Goal: Task Accomplishment & Management: Use online tool/utility

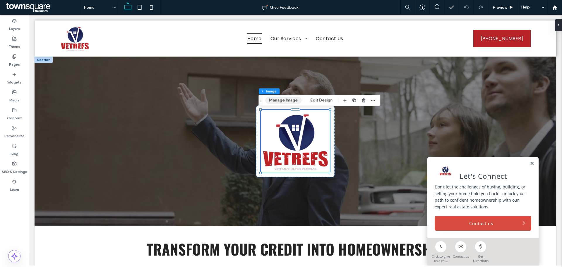
click at [281, 98] on button "Manage Image" at bounding box center [283, 100] width 36 height 7
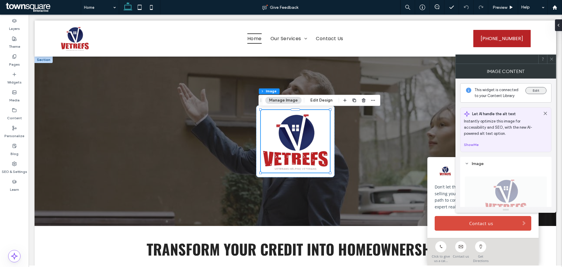
click at [537, 90] on button "Edit" at bounding box center [535, 90] width 21 height 7
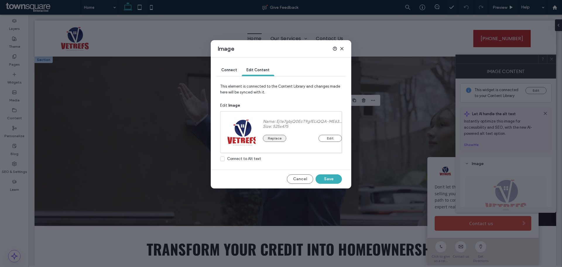
click at [280, 137] on button "Replace" at bounding box center [274, 138] width 23 height 7
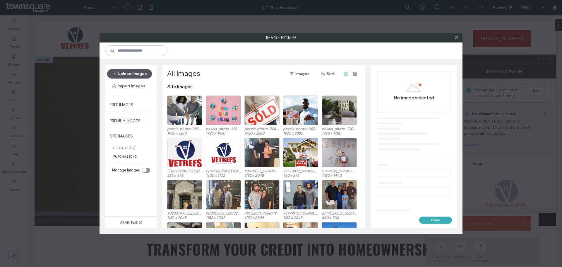
click at [130, 72] on button "Upload Images" at bounding box center [129, 73] width 45 height 9
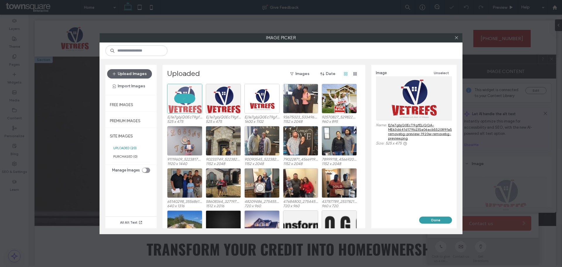
click at [441, 220] on button "Done" at bounding box center [435, 219] width 33 height 7
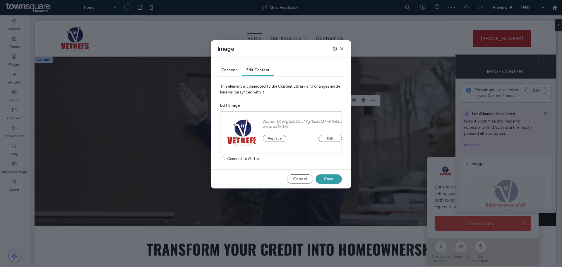
click at [332, 179] on button "Save" at bounding box center [329, 178] width 26 height 9
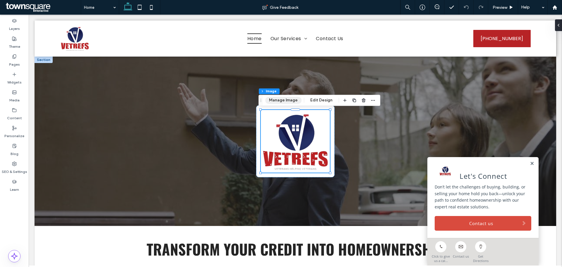
click at [284, 100] on button "Manage Image" at bounding box center [283, 100] width 36 height 7
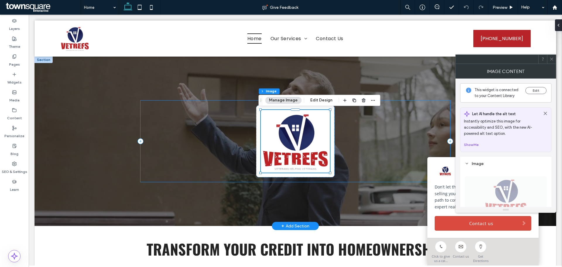
click at [246, 164] on div at bounding box center [294, 140] width 309 height 81
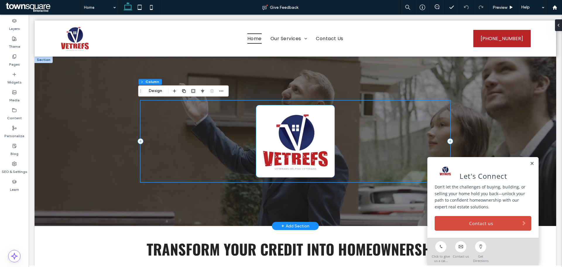
click at [256, 137] on div at bounding box center [295, 141] width 78 height 72
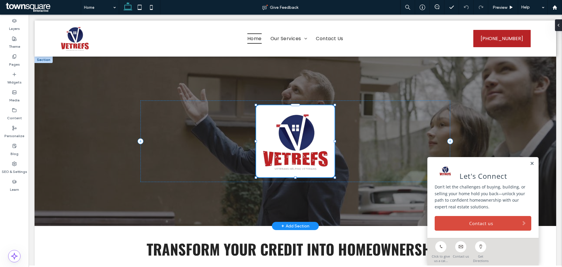
scroll to position [30, 0]
click at [272, 94] on button "Design" at bounding box center [271, 95] width 21 height 7
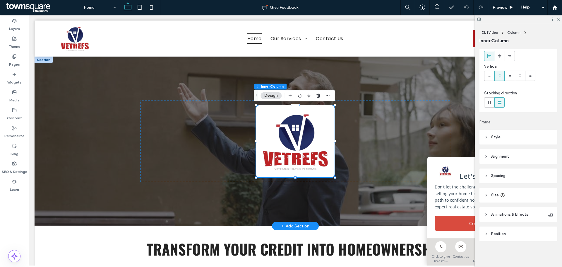
click at [520, 134] on header "Style" at bounding box center [518, 137] width 78 height 15
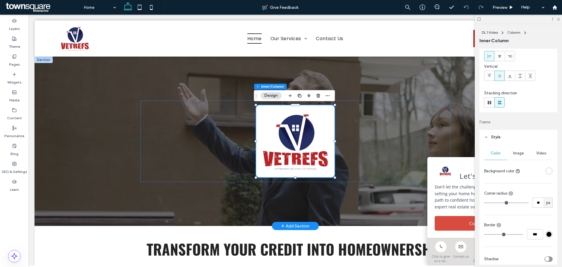
click at [546, 171] on div "rgba(255, 255, 255, 1)" at bounding box center [548, 170] width 5 height 5
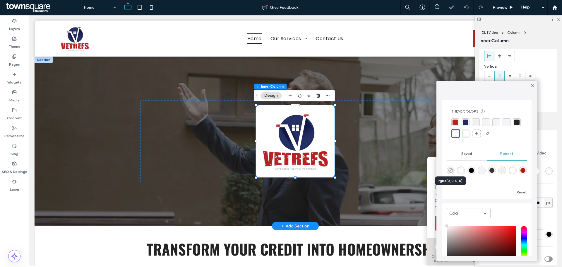
click at [450, 170] on icon "rgba(0, 0, 0, 0)" at bounding box center [450, 170] width 5 height 5
type input "*******"
type input "*"
type input "**"
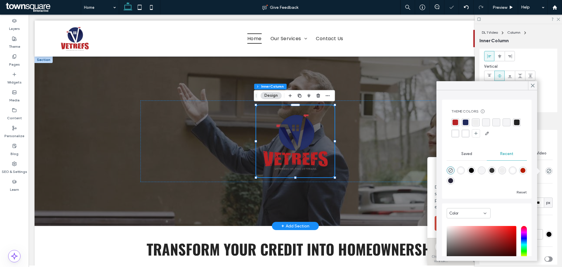
click at [107, 146] on div at bounding box center [296, 140] width 522 height 169
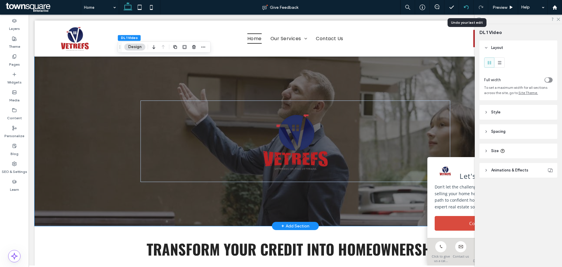
click at [466, 8] on icon at bounding box center [466, 7] width 5 height 5
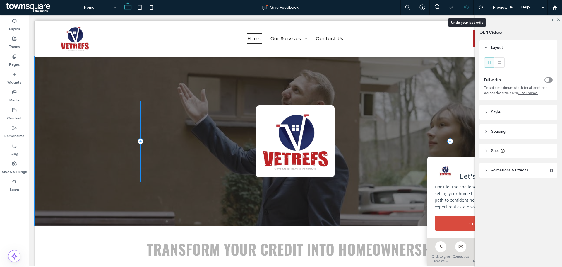
click at [152, 114] on div at bounding box center [294, 140] width 309 height 81
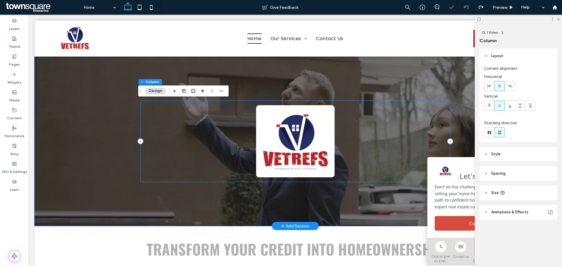
scroll to position [0, 0]
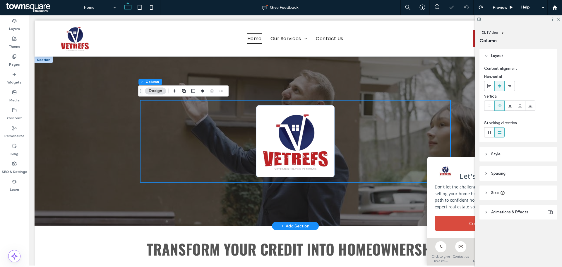
click at [235, 65] on div at bounding box center [295, 140] width 351 height 169
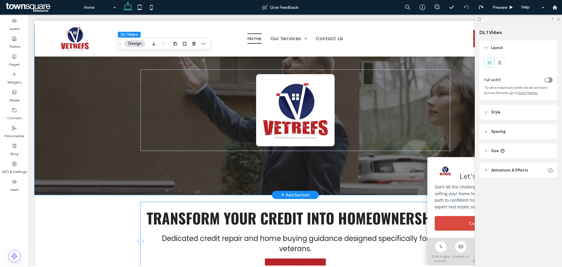
scroll to position [88, 0]
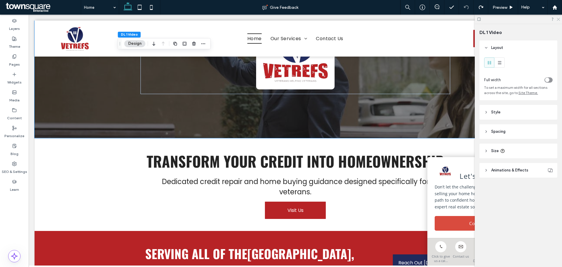
click at [558, 17] on icon at bounding box center [558, 19] width 4 height 4
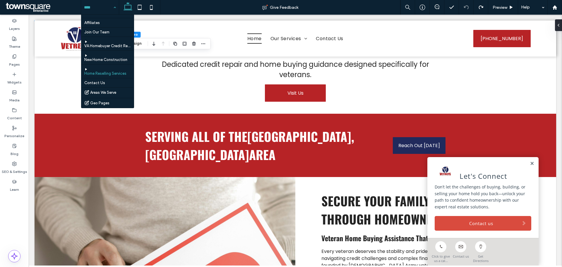
scroll to position [0, 0]
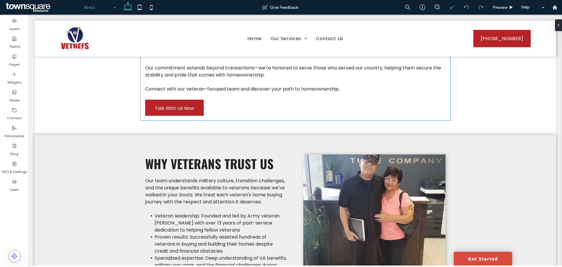
scroll to position [234, 0]
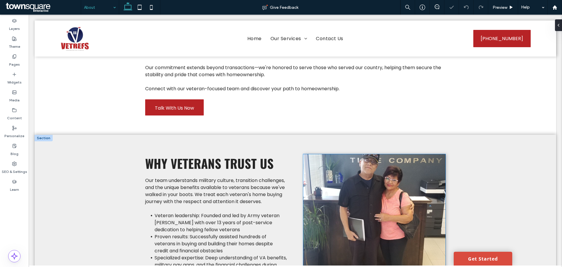
click at [353, 176] on img at bounding box center [374, 223] width 142 height 138
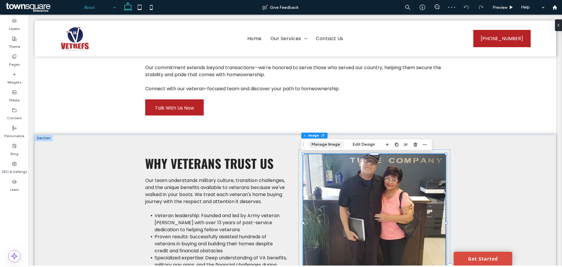
click at [326, 141] on button "Manage Image" at bounding box center [326, 144] width 36 height 7
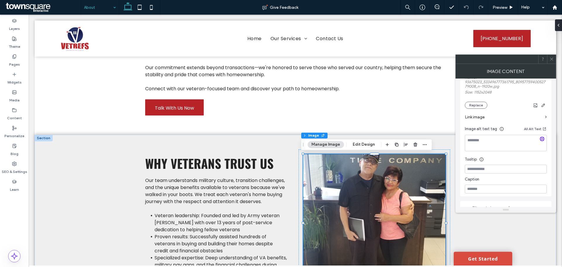
scroll to position [117, 0]
click at [360, 146] on button "Edit Design" at bounding box center [364, 144] width 30 height 7
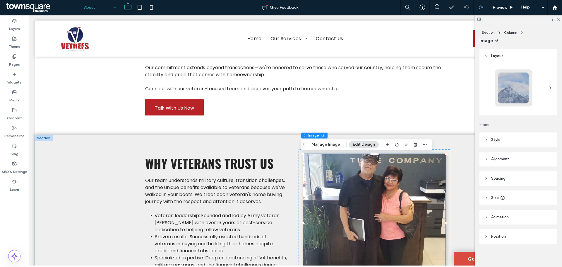
click at [501, 162] on header "Alignment" at bounding box center [518, 159] width 78 height 15
click at [505, 191] on header "Spacing" at bounding box center [518, 195] width 78 height 15
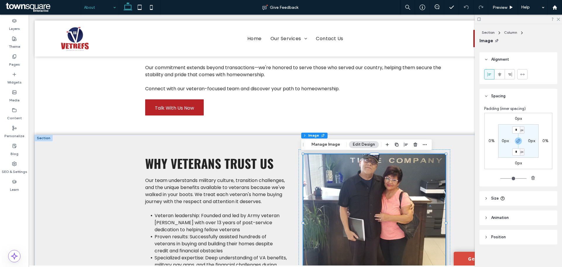
scroll to position [103, 0]
click at [505, 197] on header "Size" at bounding box center [518, 195] width 78 height 15
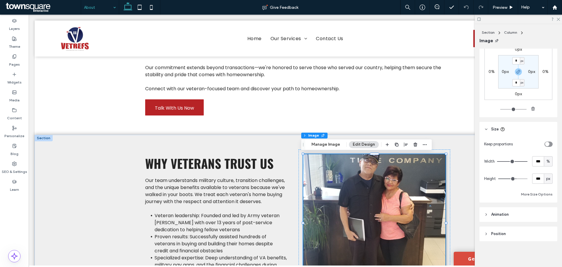
scroll to position [0, 0]
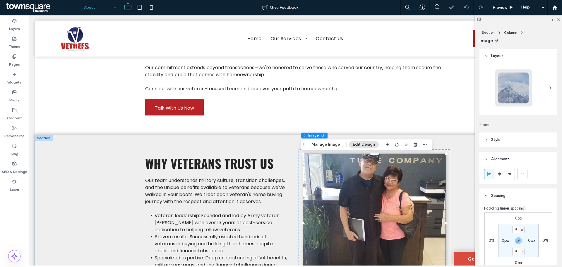
click at [511, 136] on header "Style" at bounding box center [518, 139] width 78 height 15
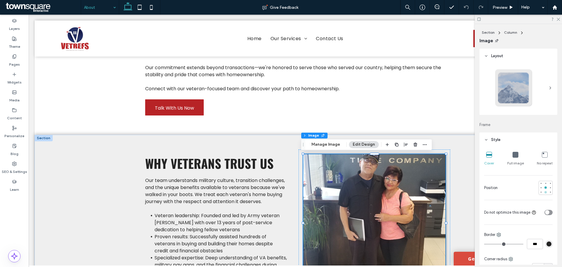
click at [544, 191] on div at bounding box center [546, 192] width 4 height 4
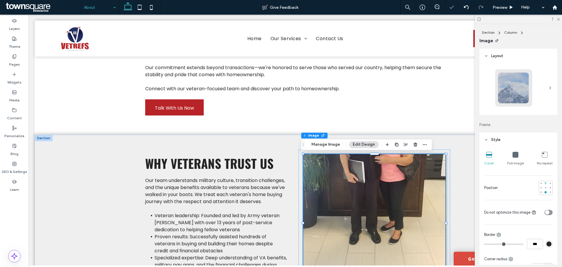
click at [544, 183] on div at bounding box center [545, 183] width 2 height 2
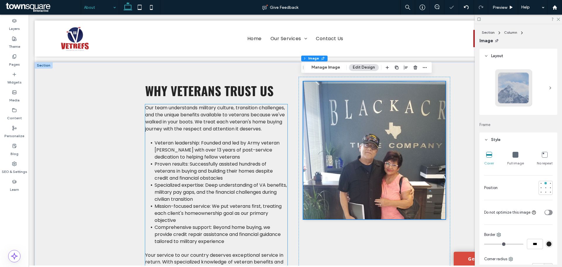
scroll to position [293, 0]
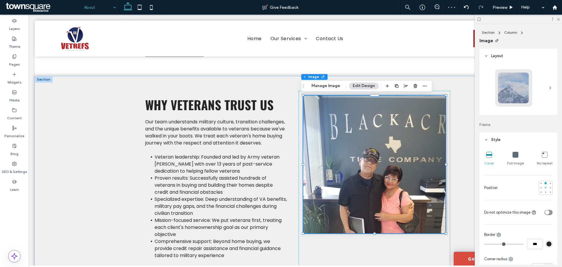
click at [544, 188] on div at bounding box center [545, 187] width 2 height 2
